Goal: Information Seeking & Learning: Learn about a topic

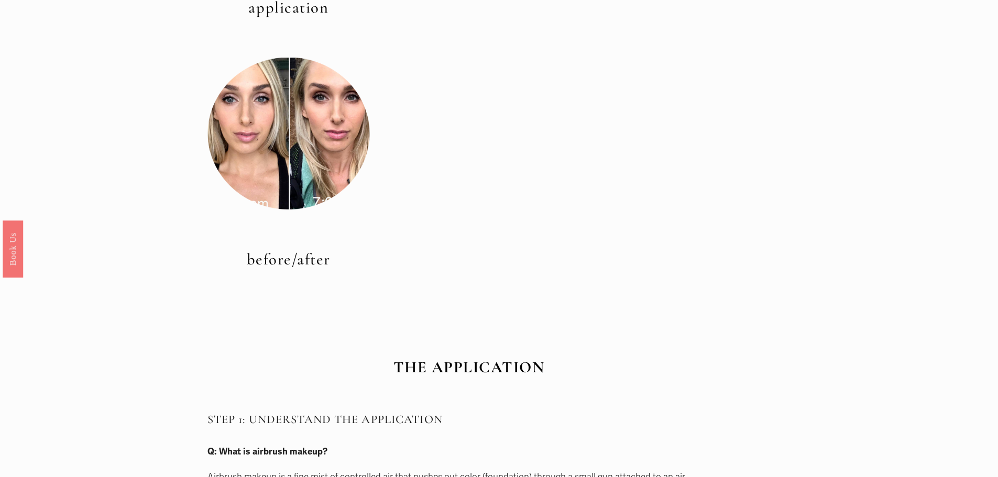
scroll to position [576, 0]
drag, startPoint x: 289, startPoint y: 181, endPoint x: 262, endPoint y: 254, distance: 78.0
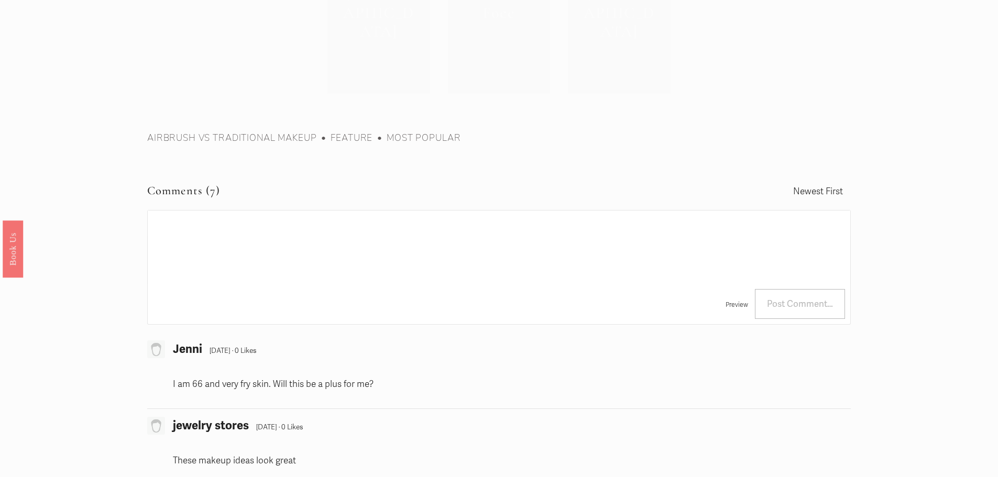
scroll to position [4975, 0]
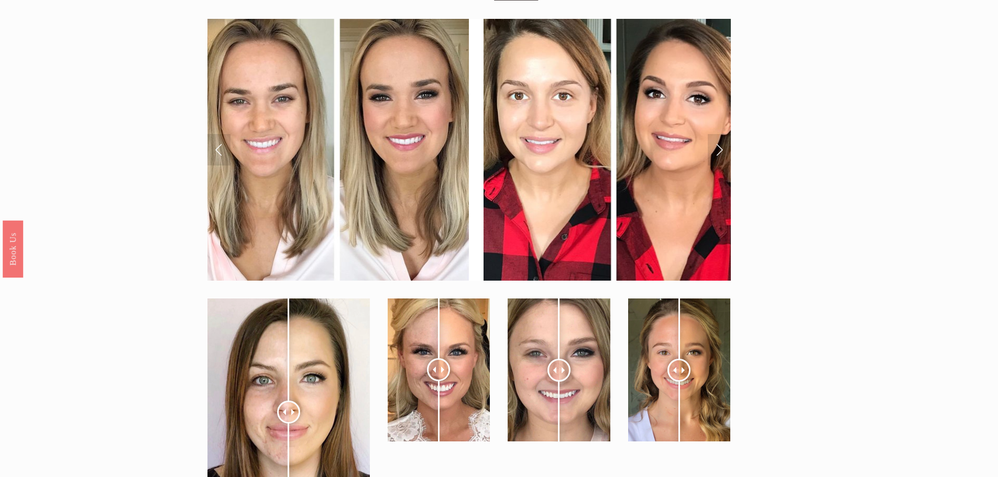
scroll to position [4010, 0]
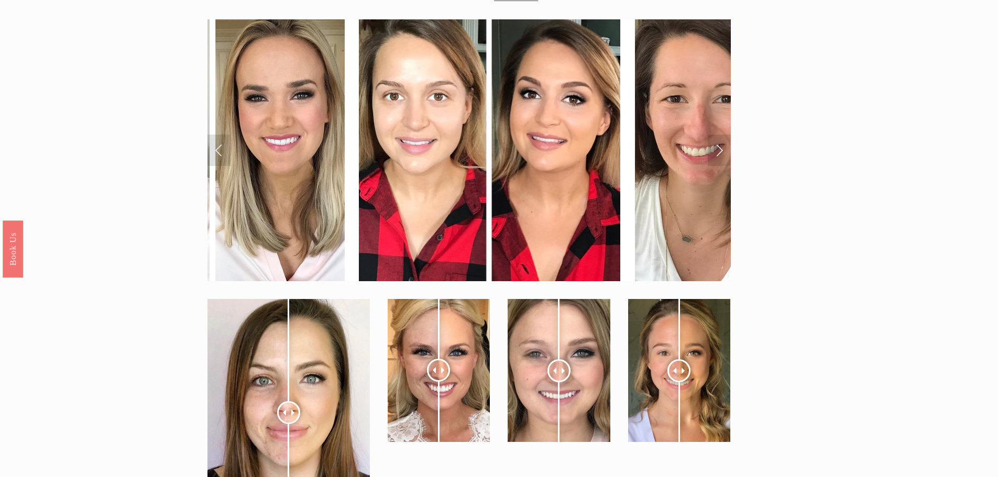
click at [712, 152] on link "Next Slide" at bounding box center [718, 150] width 23 height 31
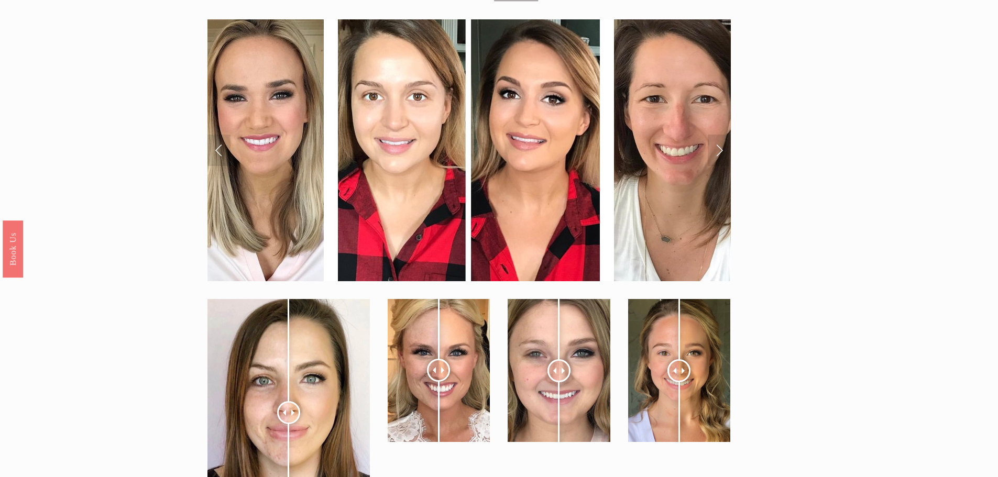
click at [712, 152] on link "Next Slide" at bounding box center [718, 150] width 23 height 31
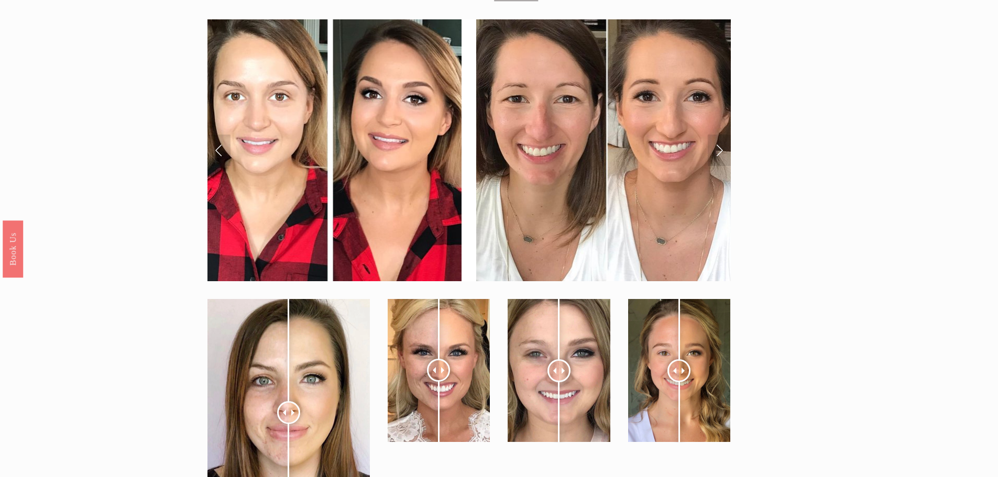
click at [712, 152] on link "Next Slide" at bounding box center [718, 150] width 23 height 31
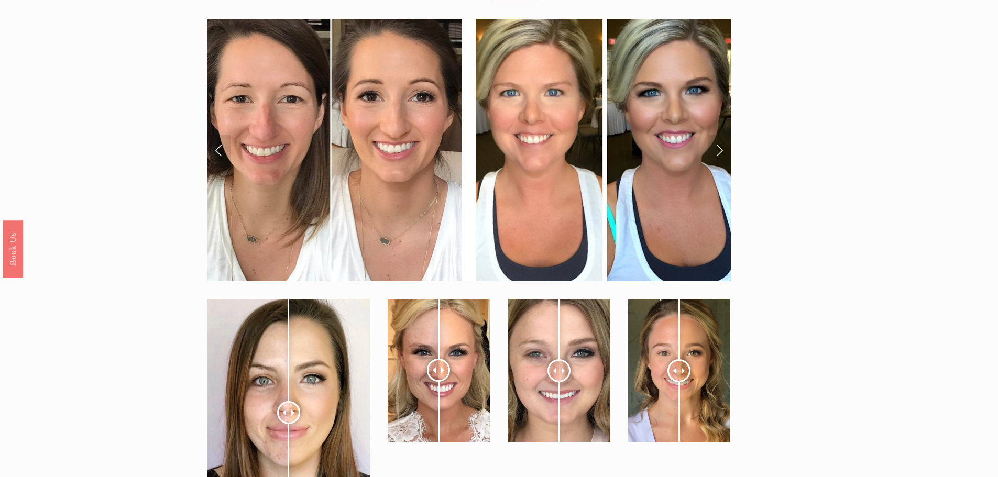
click at [712, 152] on link "Next Slide" at bounding box center [718, 150] width 23 height 31
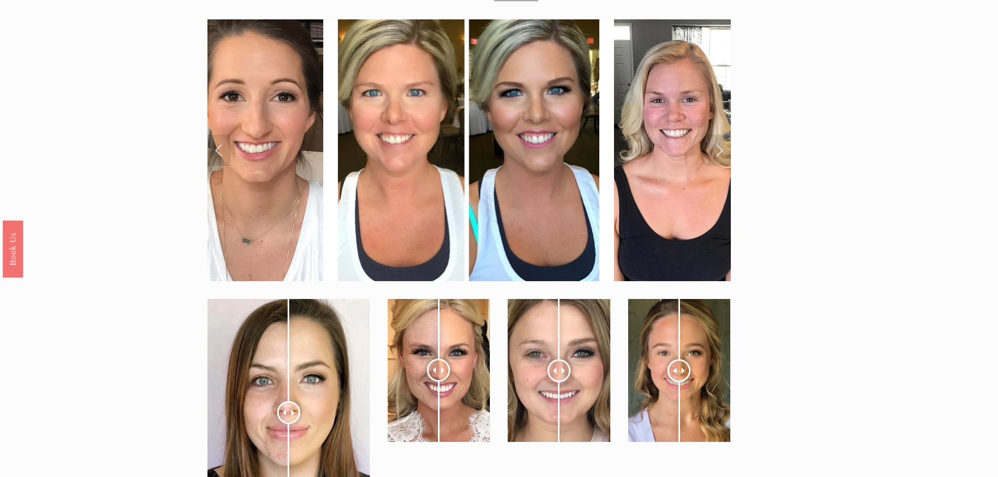
click at [712, 152] on link "Next Slide" at bounding box center [718, 150] width 23 height 31
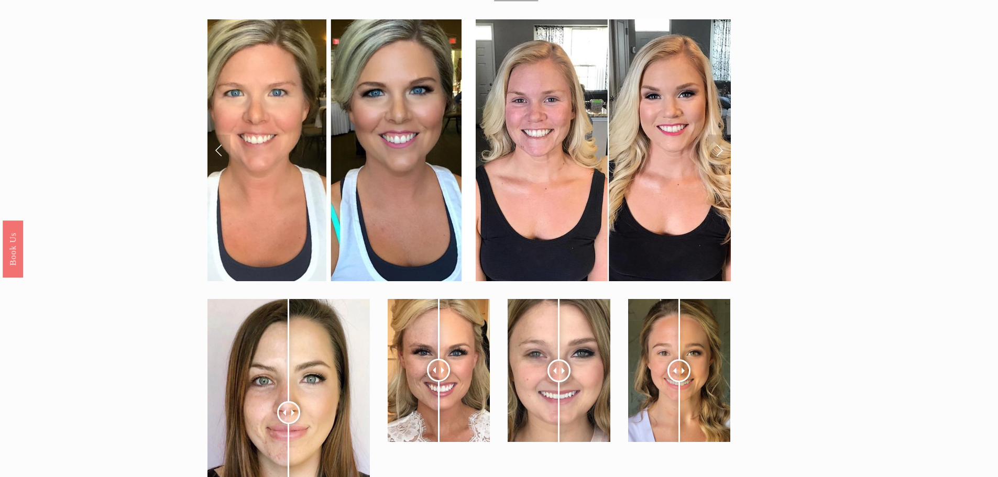
click at [712, 152] on link "Next Slide" at bounding box center [718, 150] width 23 height 31
